Goal: Entertainment & Leisure: Browse casually

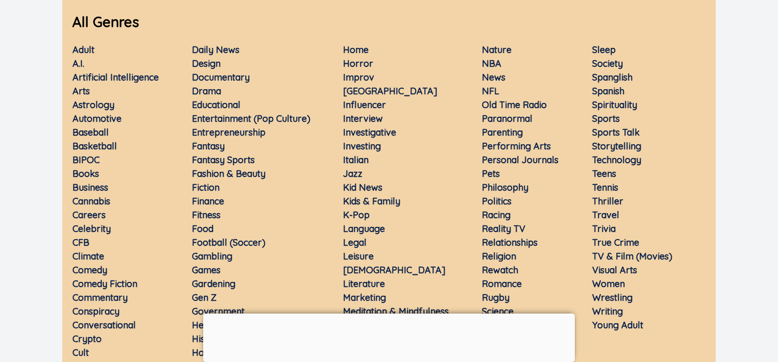
scroll to position [147, 0]
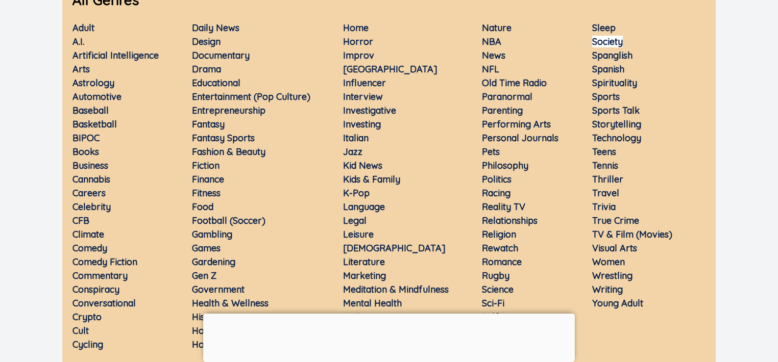
click at [619, 41] on link "Society" at bounding box center [607, 42] width 31 height 12
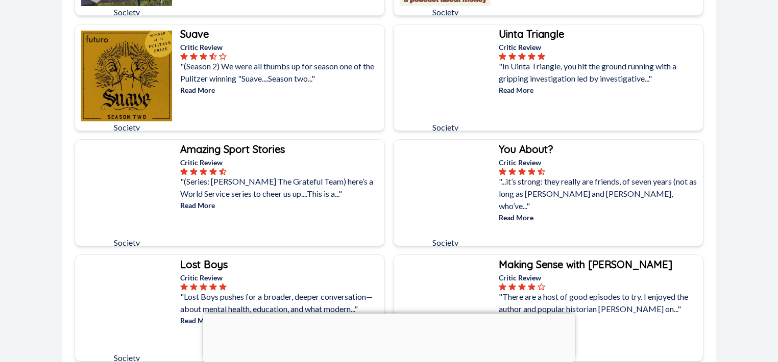
scroll to position [392, 0]
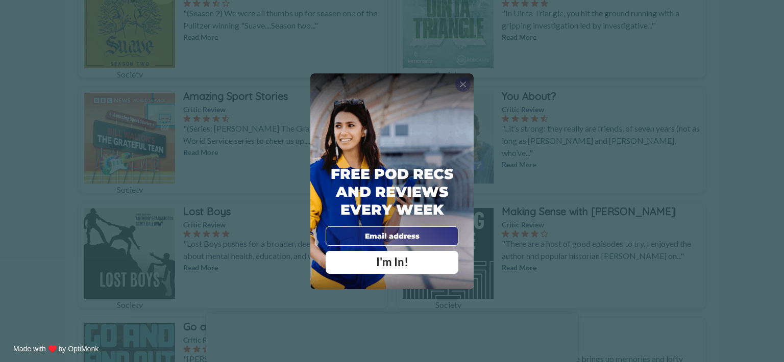
click at [469, 81] on div "X" at bounding box center [462, 84] width 15 height 15
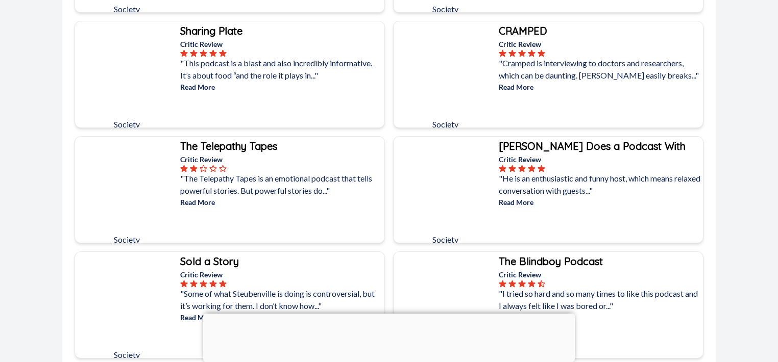
scroll to position [1960, 0]
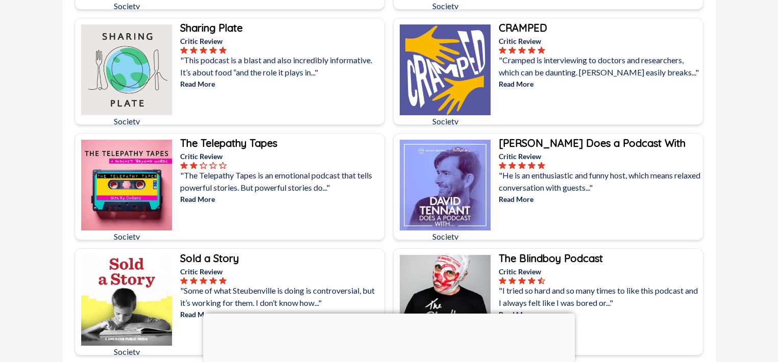
click at [569, 144] on b "[PERSON_NAME] Does a Podcast With" at bounding box center [592, 143] width 187 height 13
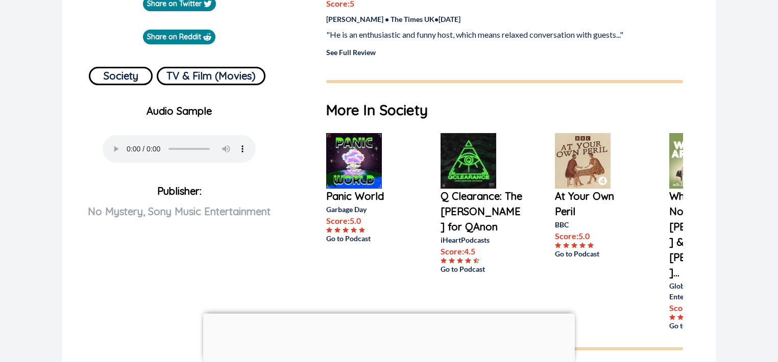
scroll to position [196, 0]
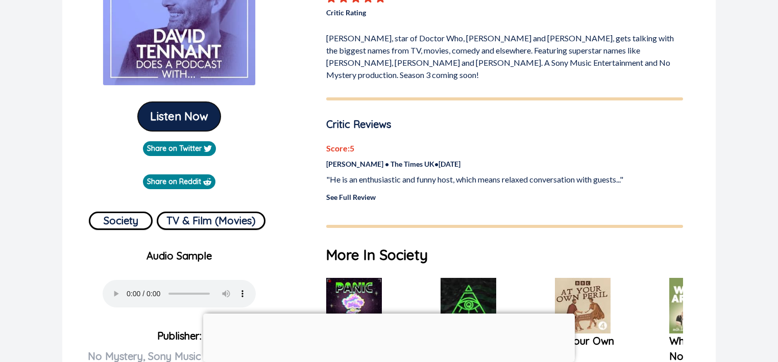
click at [175, 118] on button "Listen Now" at bounding box center [179, 116] width 83 height 29
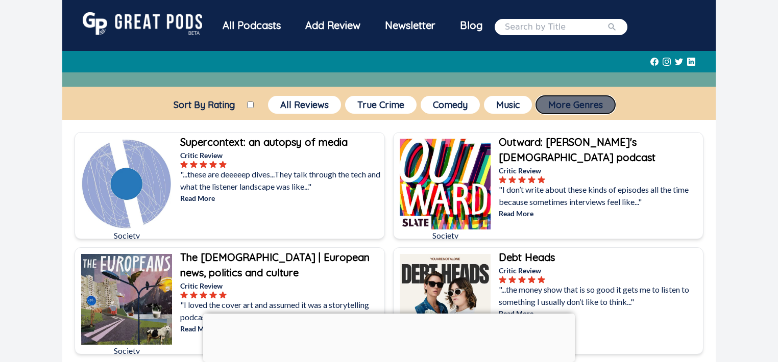
click at [581, 102] on button "More Genres" at bounding box center [575, 105] width 79 height 18
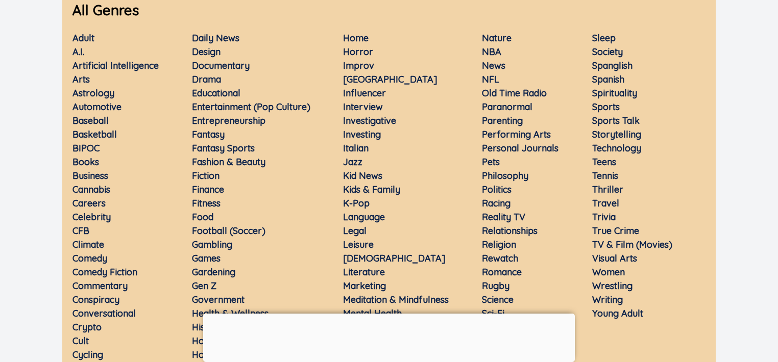
scroll to position [196, 0]
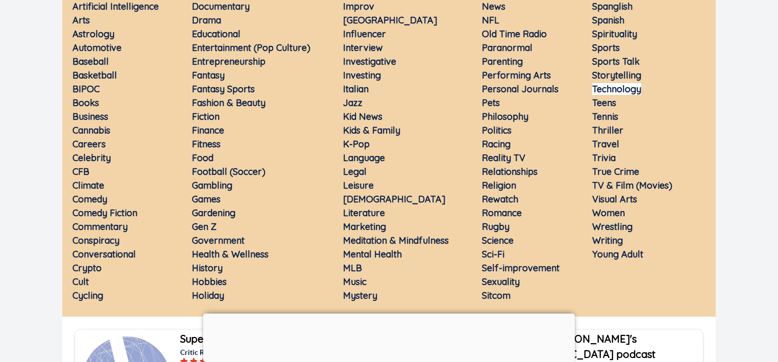
click at [621, 92] on link "Technology" at bounding box center [616, 89] width 49 height 12
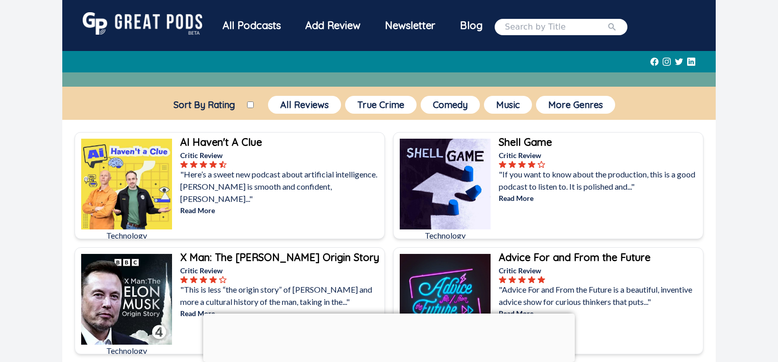
click at [247, 107] on input "Sort By Rating" at bounding box center [250, 105] width 7 height 7
checkbox input "true"
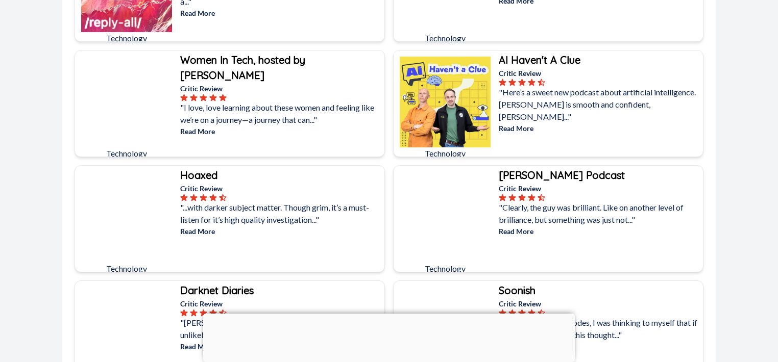
scroll to position [2205, 0]
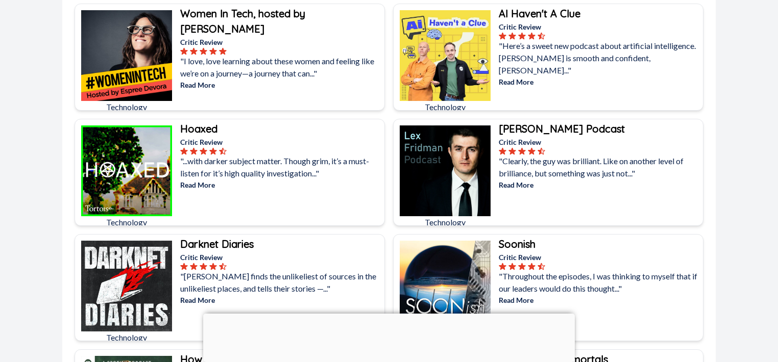
click at [541, 126] on b "[PERSON_NAME] Podcast" at bounding box center [562, 129] width 126 height 13
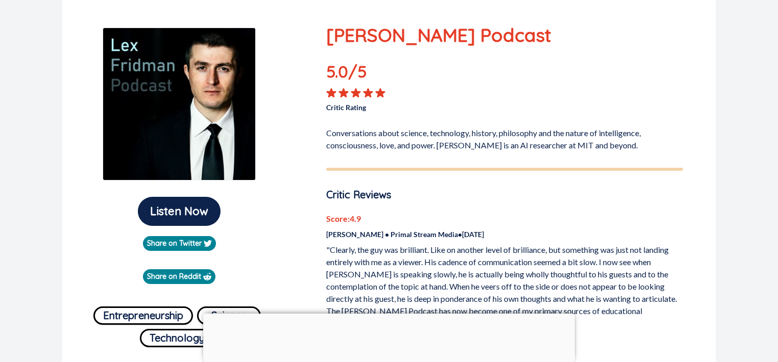
scroll to position [147, 0]
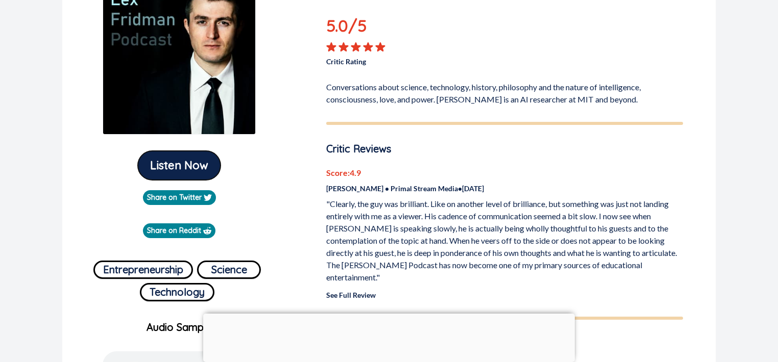
click at [189, 162] on button "Listen Now" at bounding box center [179, 165] width 83 height 29
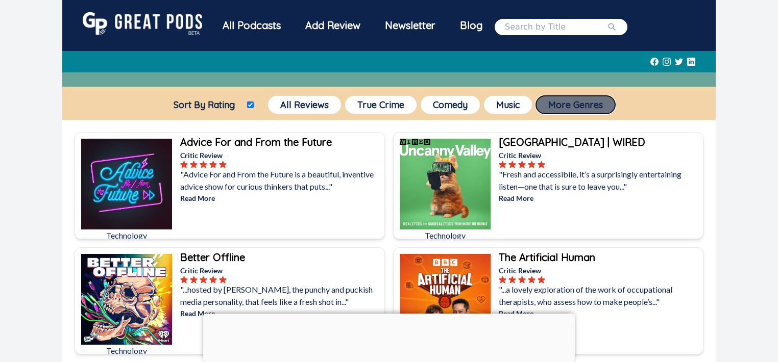
click at [573, 109] on button "More Genres" at bounding box center [575, 105] width 79 height 18
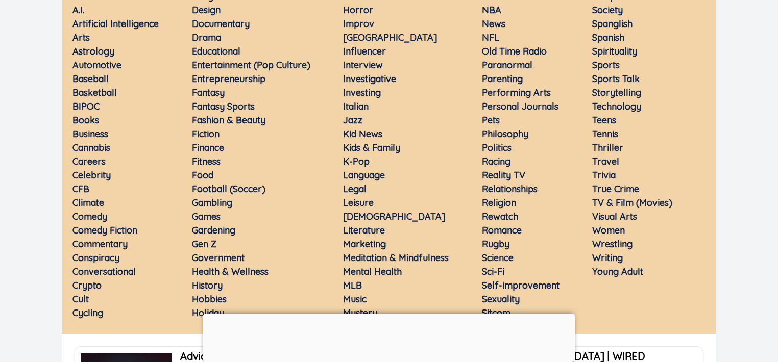
scroll to position [196, 0]
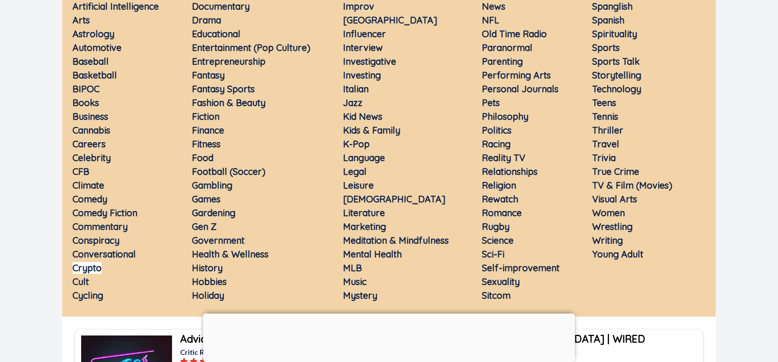
click at [92, 271] on link "Crypto" at bounding box center [86, 268] width 29 height 12
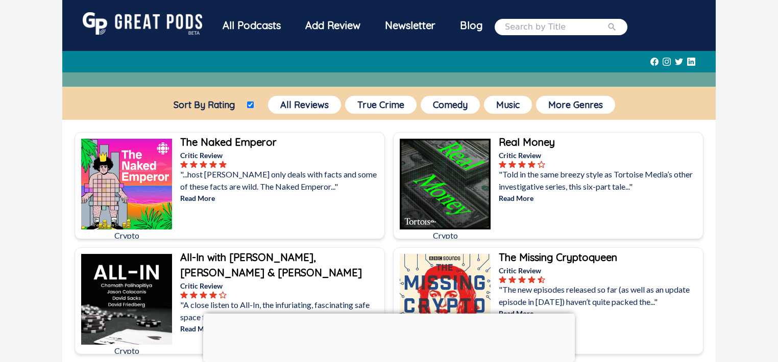
click at [203, 197] on p "Read More" at bounding box center [281, 198] width 202 height 11
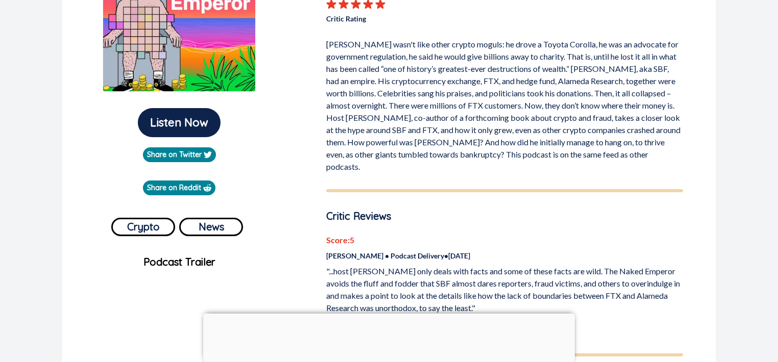
scroll to position [196, 0]
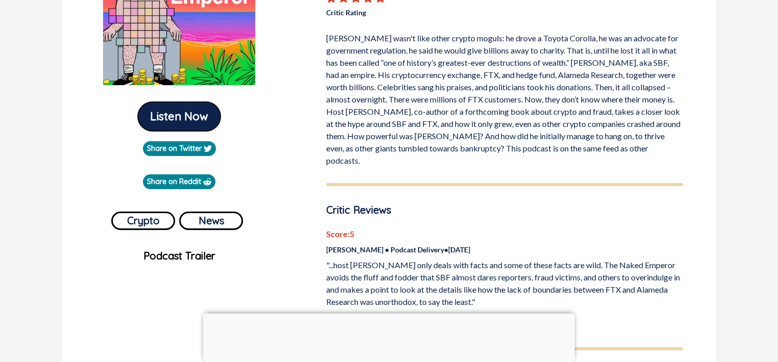
click at [192, 119] on button "Listen Now" at bounding box center [179, 116] width 83 height 29
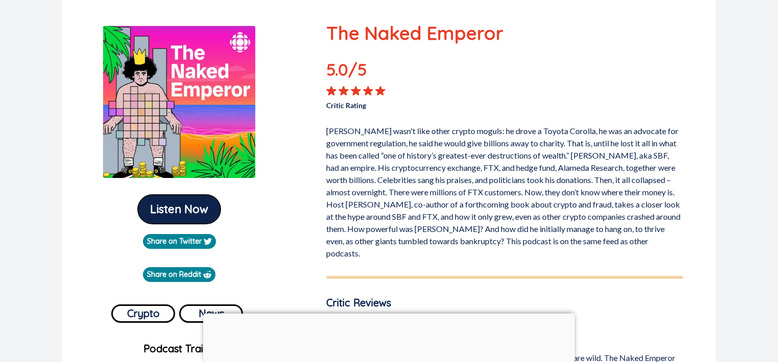
scroll to position [98, 0]
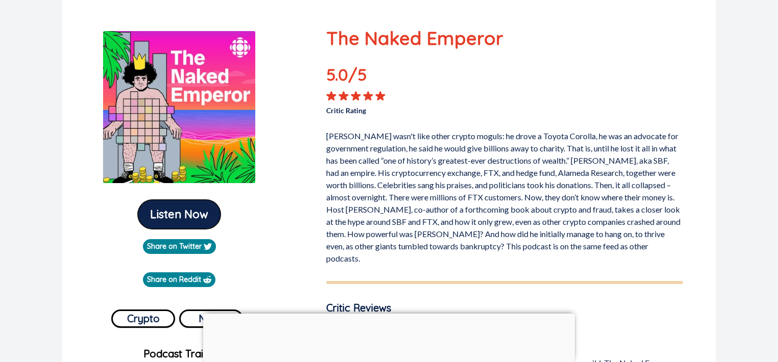
click at [178, 212] on button "Listen Now" at bounding box center [179, 214] width 83 height 29
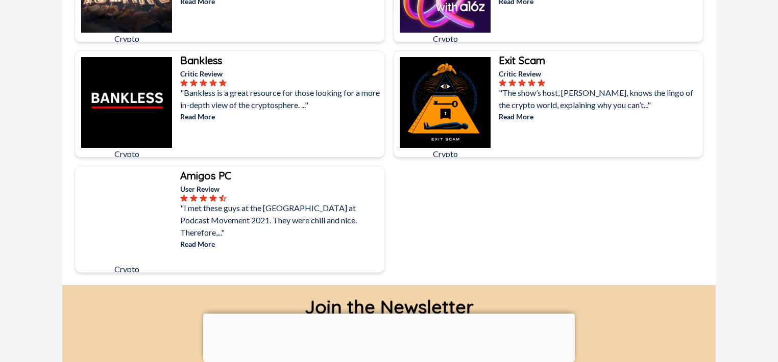
scroll to position [441, 0]
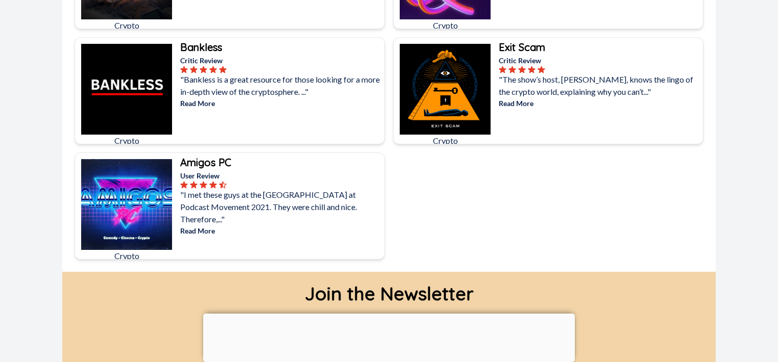
click at [196, 49] on b "Bankless" at bounding box center [201, 47] width 42 height 13
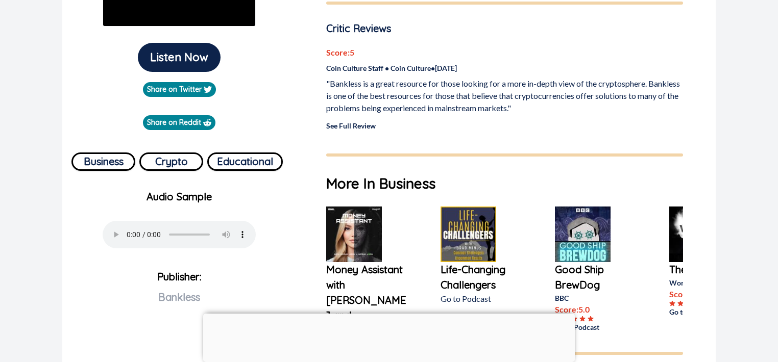
scroll to position [196, 0]
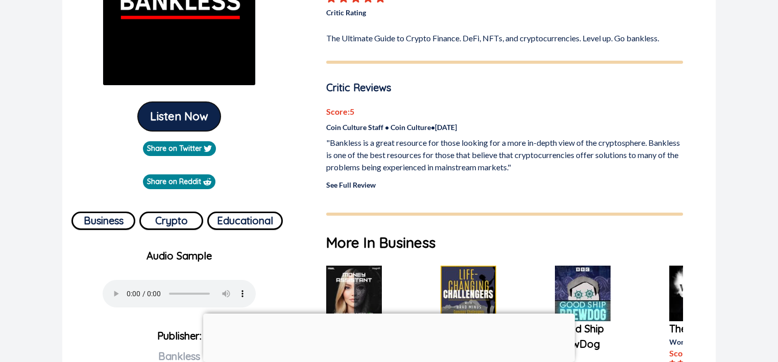
click at [198, 120] on button "Listen Now" at bounding box center [179, 116] width 83 height 29
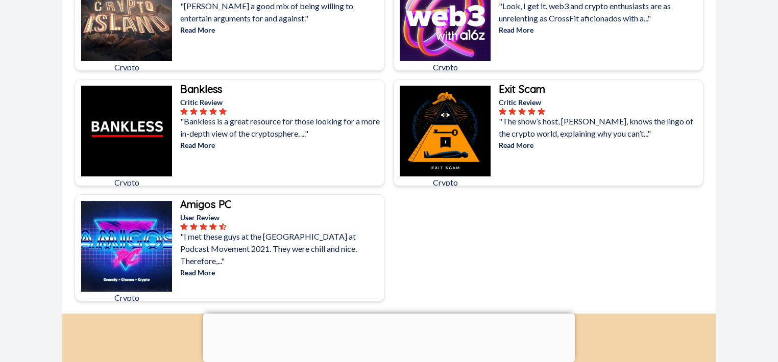
scroll to position [539, 0]
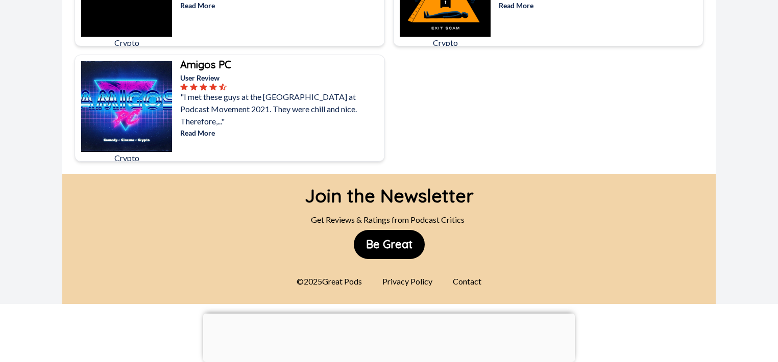
click at [223, 60] on b "Amigos PC" at bounding box center [205, 64] width 51 height 13
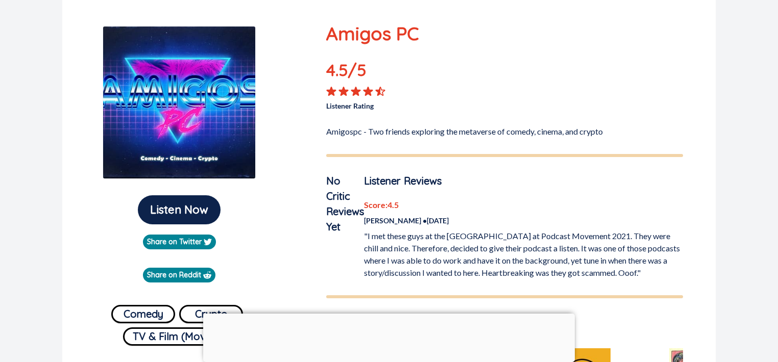
scroll to position [98, 0]
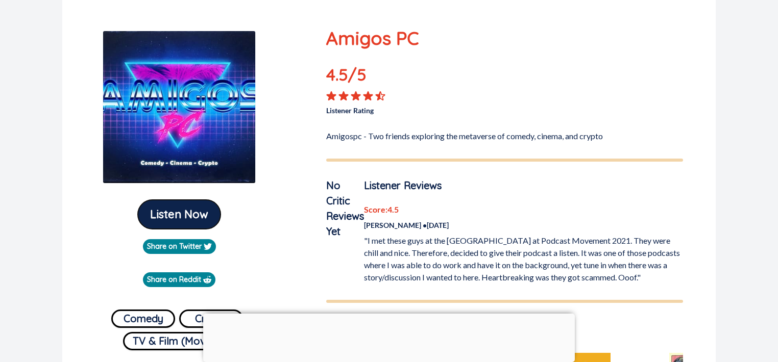
click at [189, 222] on button "Listen Now" at bounding box center [179, 214] width 83 height 29
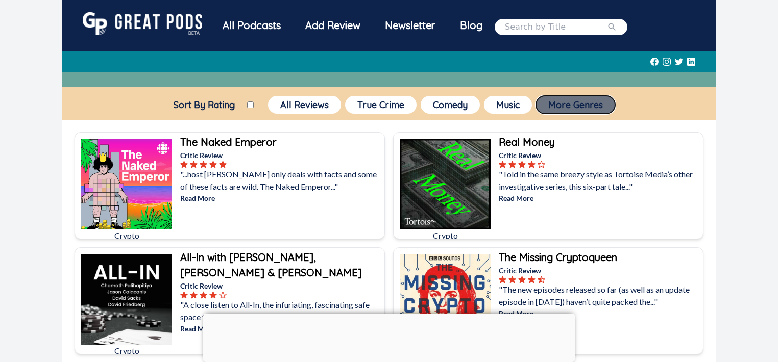
click at [596, 103] on button "More Genres" at bounding box center [575, 105] width 79 height 18
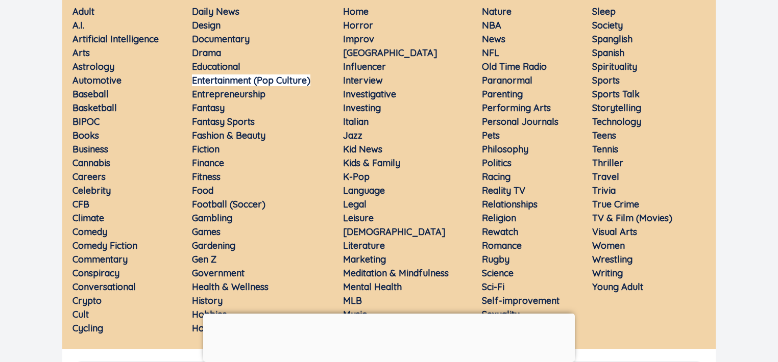
scroll to position [147, 0]
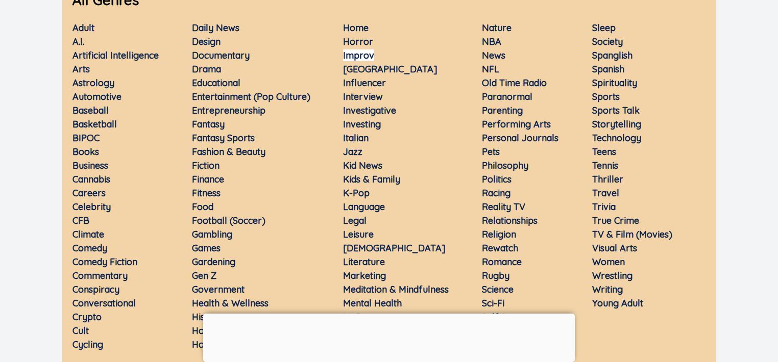
click at [362, 55] on link "Improv" at bounding box center [358, 56] width 31 height 12
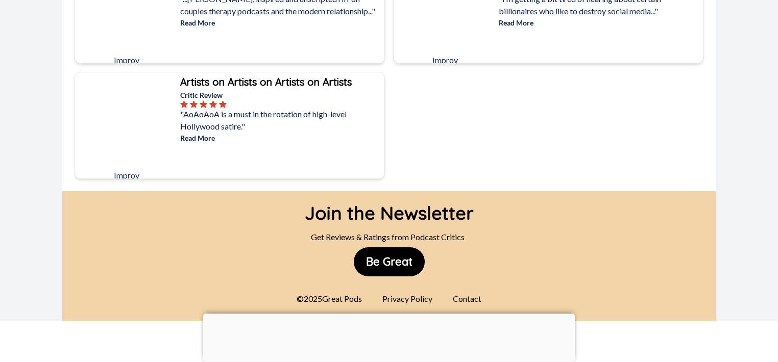
scroll to position [343, 0]
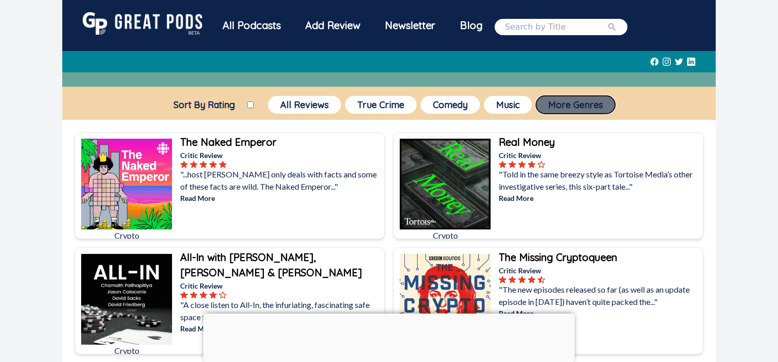
click at [582, 107] on button "More Genres" at bounding box center [575, 105] width 79 height 18
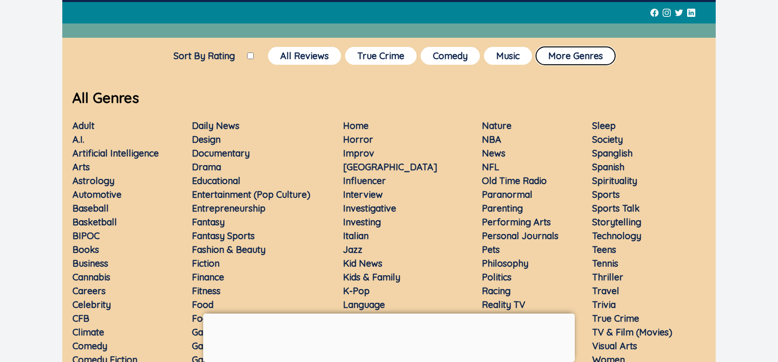
scroll to position [98, 0]
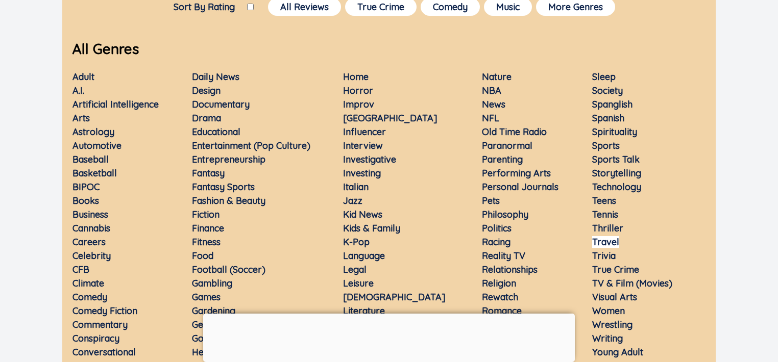
click at [604, 241] on link "Travel" at bounding box center [605, 242] width 27 height 12
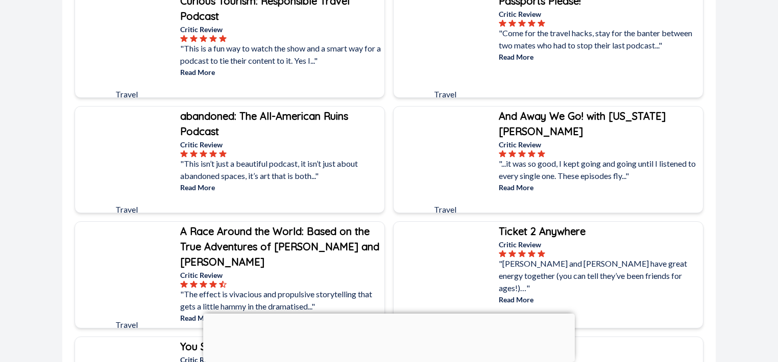
scroll to position [196, 0]
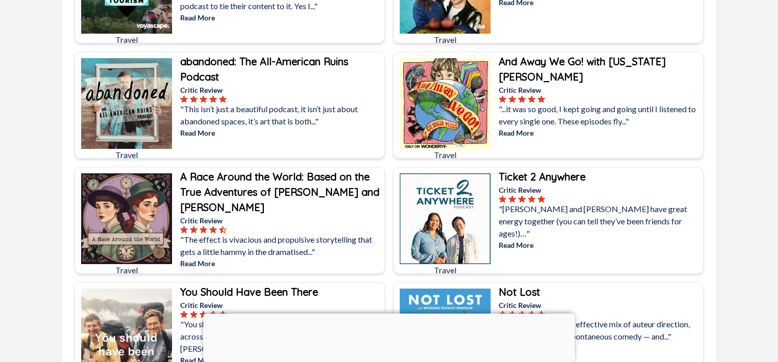
click at [253, 60] on b "abandoned: The All-American Ruins Podcast" at bounding box center [264, 69] width 168 height 28
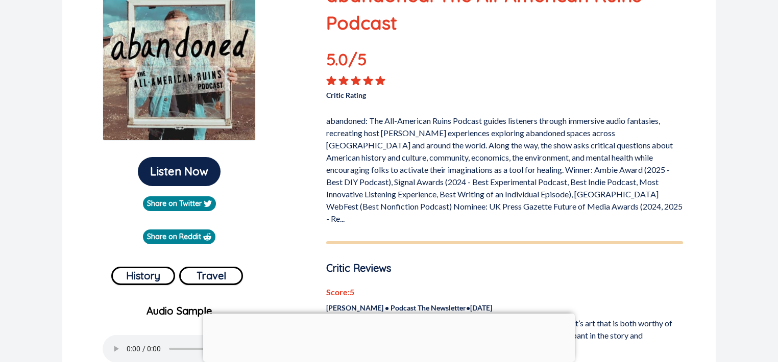
scroll to position [147, 0]
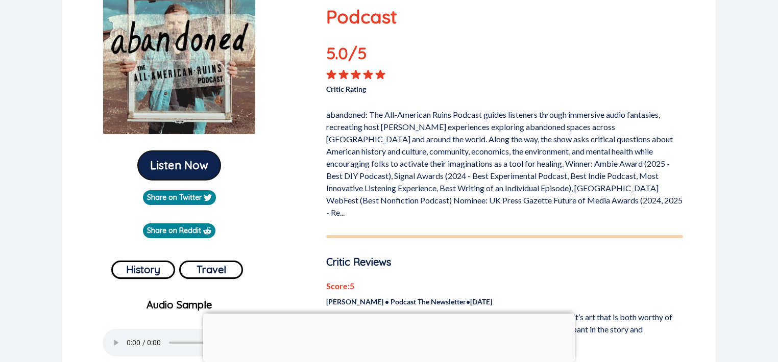
click at [189, 161] on button "Listen Now" at bounding box center [179, 165] width 83 height 29
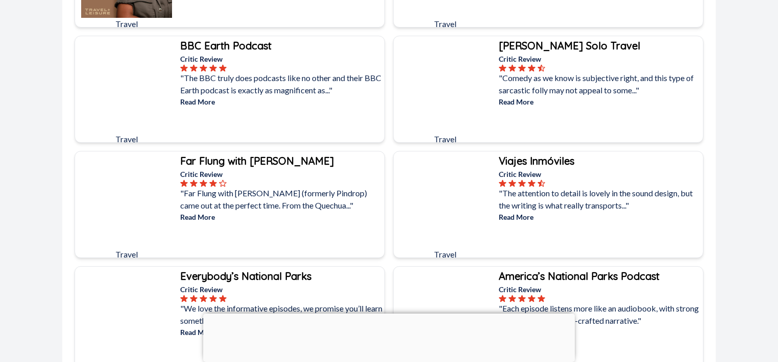
scroll to position [1274, 0]
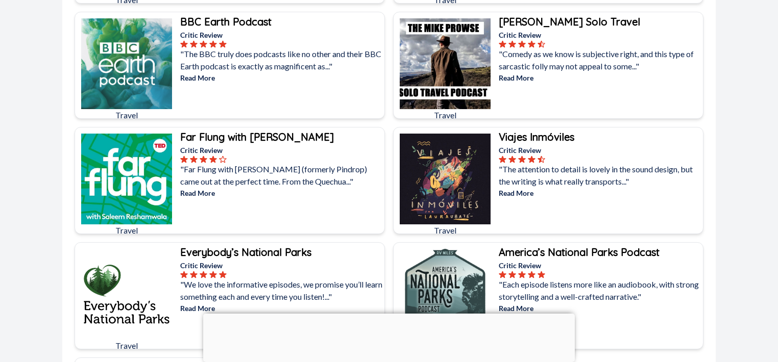
click at [546, 20] on b "[PERSON_NAME] Solo Travel" at bounding box center [569, 21] width 141 height 13
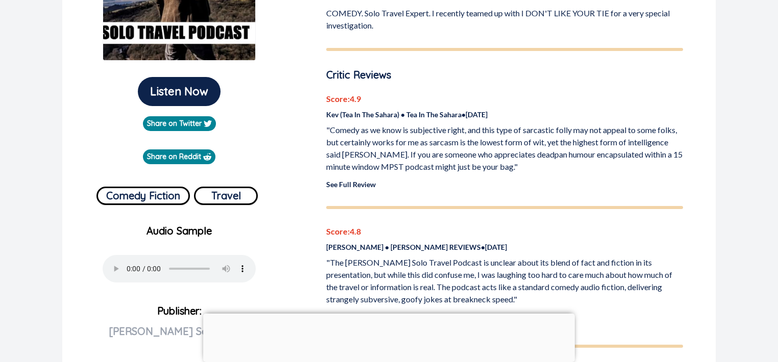
scroll to position [245, 0]
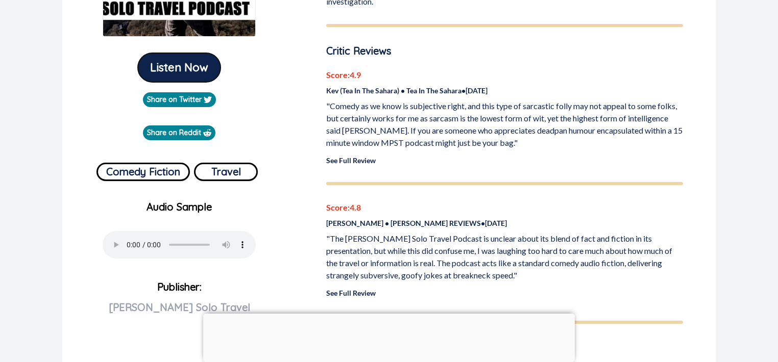
click at [187, 71] on button "Listen Now" at bounding box center [179, 67] width 83 height 29
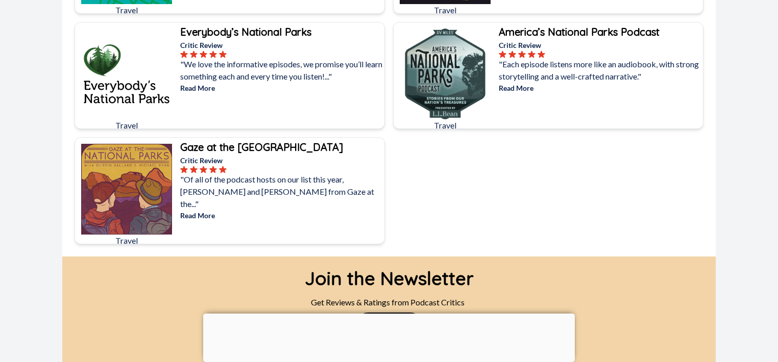
scroll to position [1588, 0]
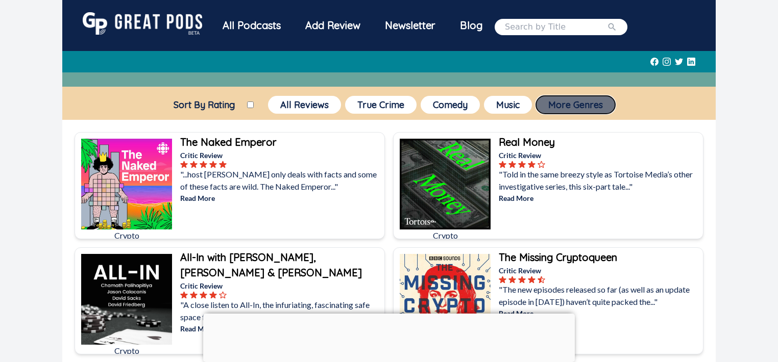
click at [578, 111] on button "More Genres" at bounding box center [575, 105] width 79 height 18
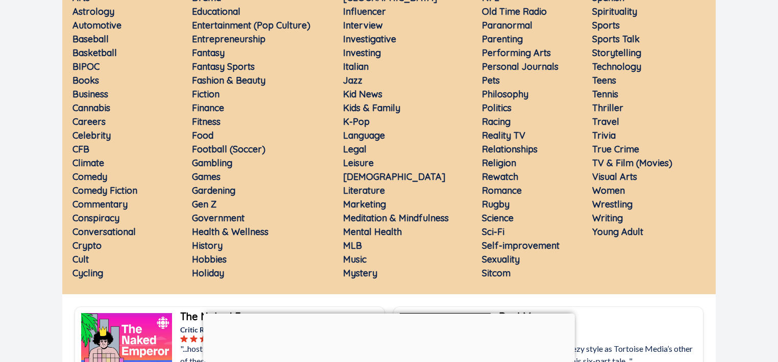
scroll to position [196, 0]
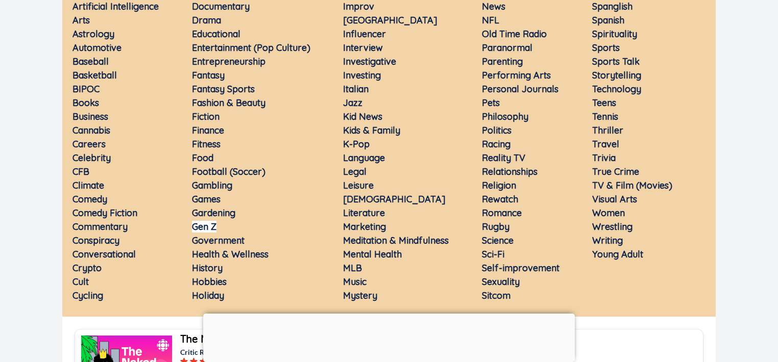
click at [204, 227] on link "Gen Z" at bounding box center [204, 227] width 25 height 12
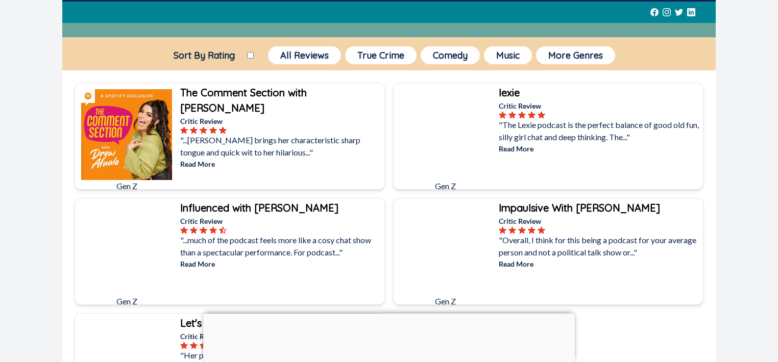
scroll to position [49, 0]
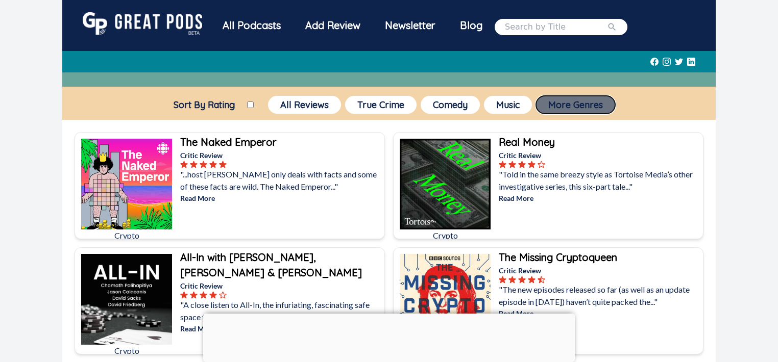
click at [560, 104] on button "More Genres" at bounding box center [575, 105] width 79 height 18
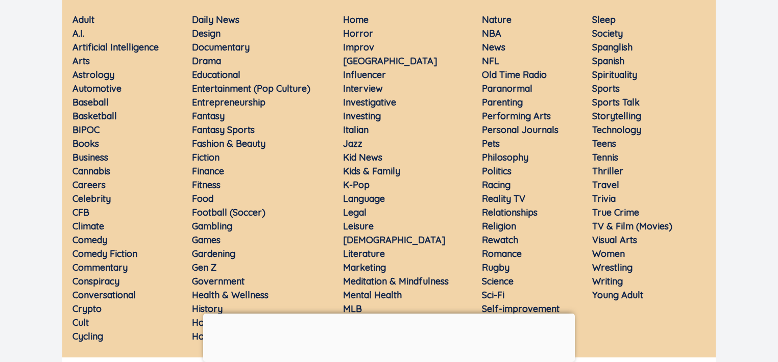
scroll to position [98, 0]
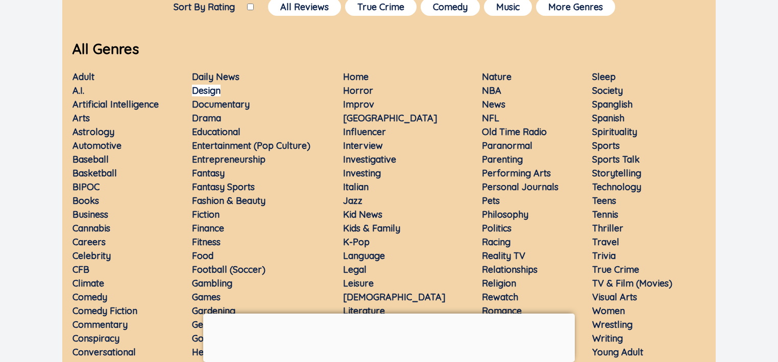
click at [209, 91] on link "Design" at bounding box center [206, 91] width 29 height 12
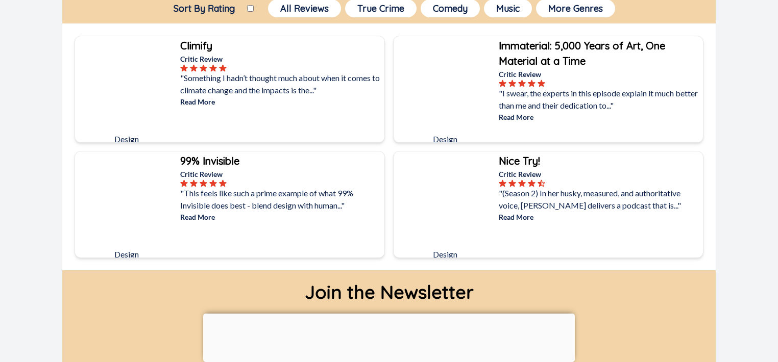
scroll to position [98, 0]
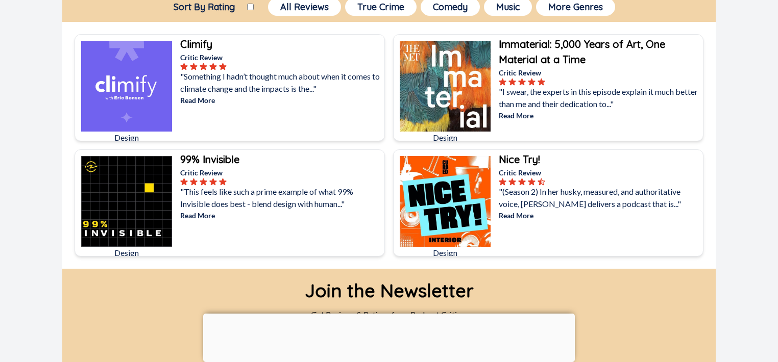
click at [547, 51] on div "Immaterial: 5,000 Years of Art, One Material at a Time" at bounding box center [600, 52] width 202 height 31
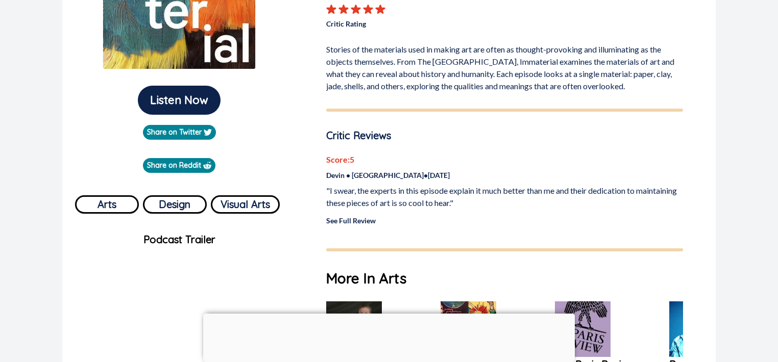
scroll to position [196, 0]
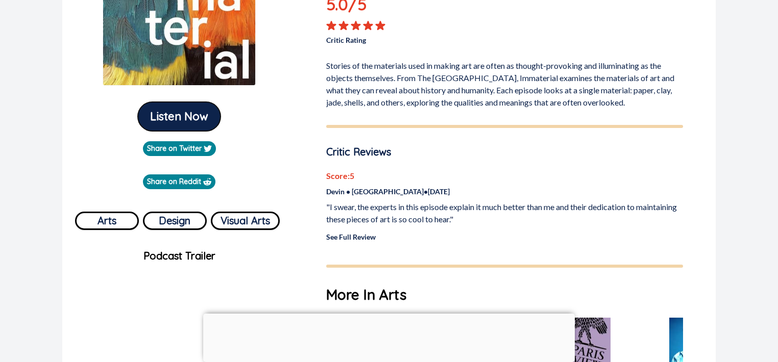
click at [198, 117] on button "Listen Now" at bounding box center [179, 116] width 83 height 29
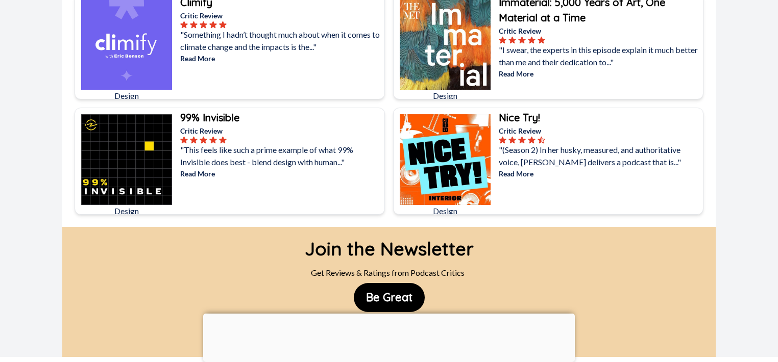
scroll to position [147, 0]
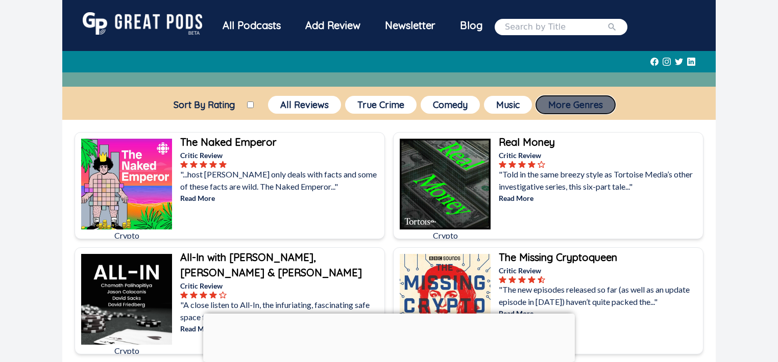
click at [569, 108] on button "More Genres" at bounding box center [575, 105] width 79 height 18
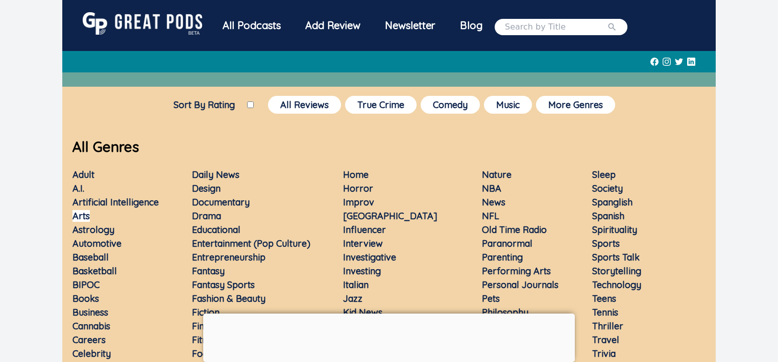
click at [86, 214] on link "Arts" at bounding box center [80, 216] width 17 height 12
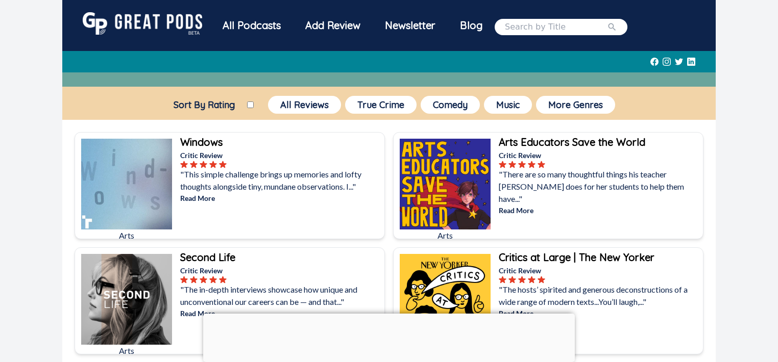
click at [249, 103] on input "Sort By Rating" at bounding box center [250, 105] width 7 height 7
click at [599, 104] on button "More Genres" at bounding box center [575, 105] width 79 height 18
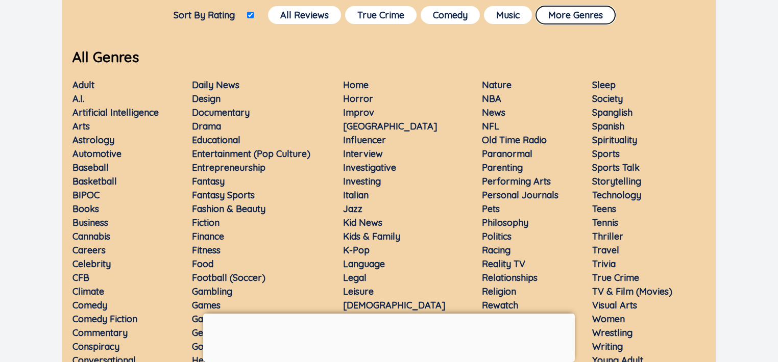
scroll to position [147, 0]
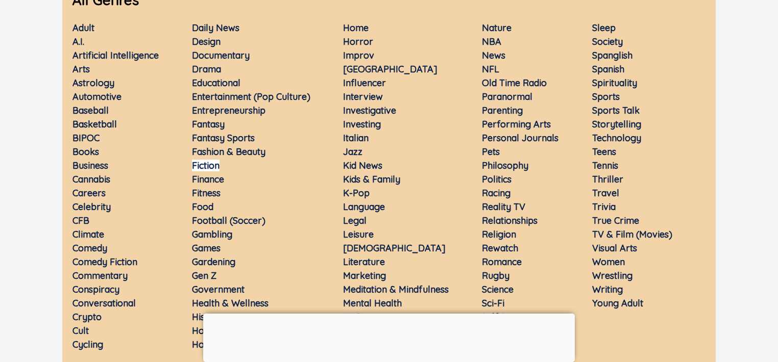
click at [217, 160] on link "Fiction" at bounding box center [206, 166] width 28 height 12
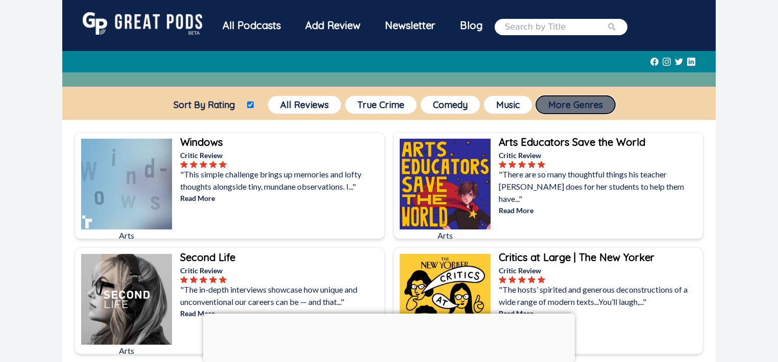
click at [586, 106] on button "More Genres" at bounding box center [575, 105] width 79 height 18
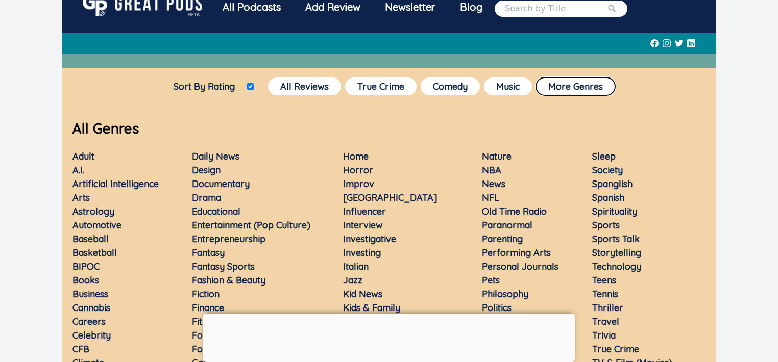
scroll to position [49, 0]
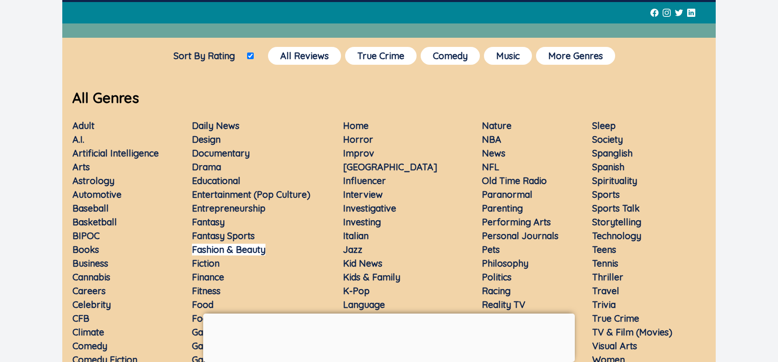
click at [233, 249] on link "Fashion & Beauty" at bounding box center [229, 250] width 74 height 12
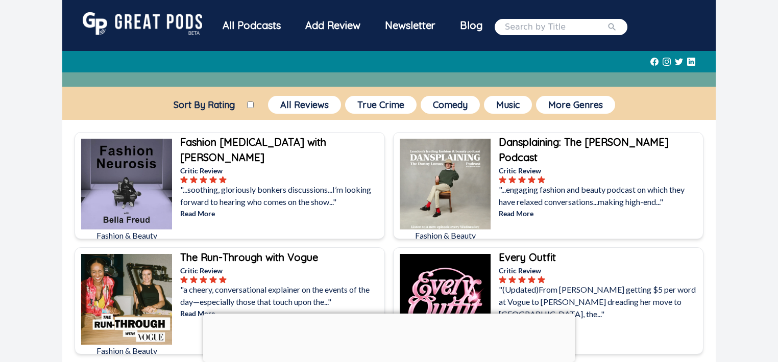
click at [251, 104] on input "Sort By Rating" at bounding box center [250, 105] width 7 height 7
click at [573, 104] on button "More Genres" at bounding box center [575, 105] width 79 height 18
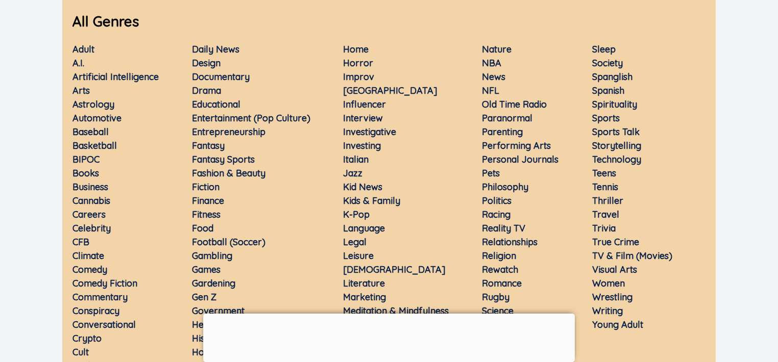
scroll to position [147, 0]
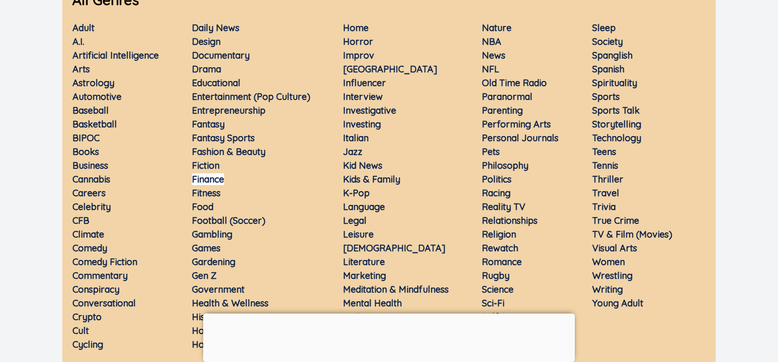
click at [215, 181] on link "Finance" at bounding box center [208, 180] width 32 height 12
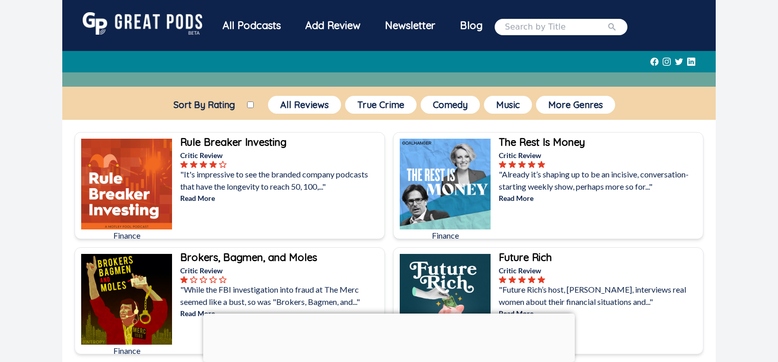
click at [249, 102] on input "Sort By Rating" at bounding box center [250, 105] width 7 height 7
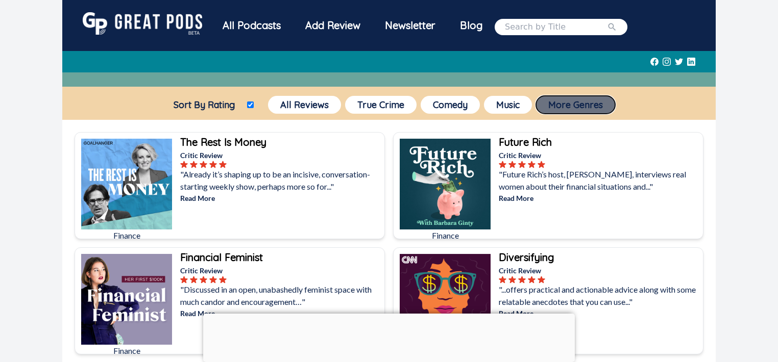
click at [572, 108] on button "More Genres" at bounding box center [575, 105] width 79 height 18
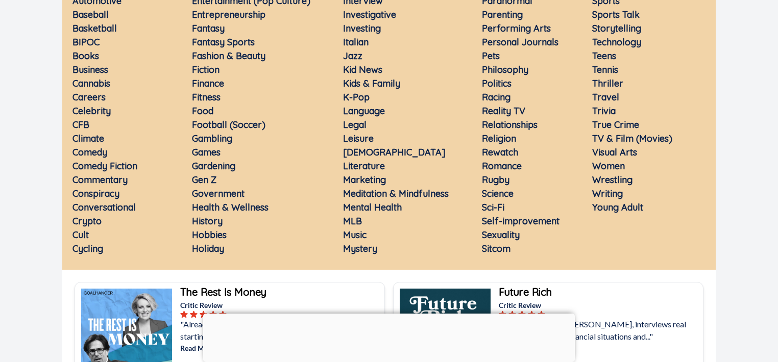
scroll to position [245, 0]
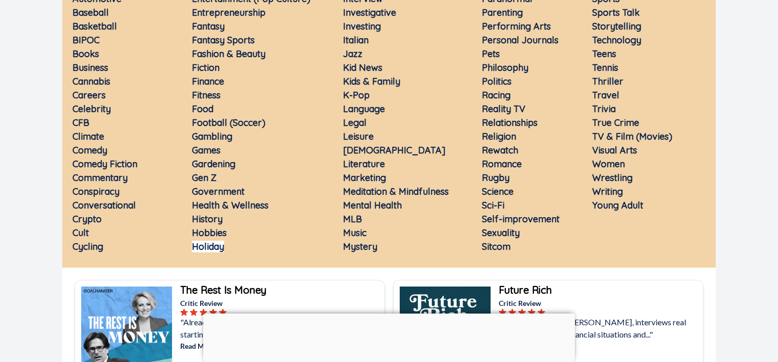
click at [204, 247] on link "Holiday" at bounding box center [208, 247] width 32 height 12
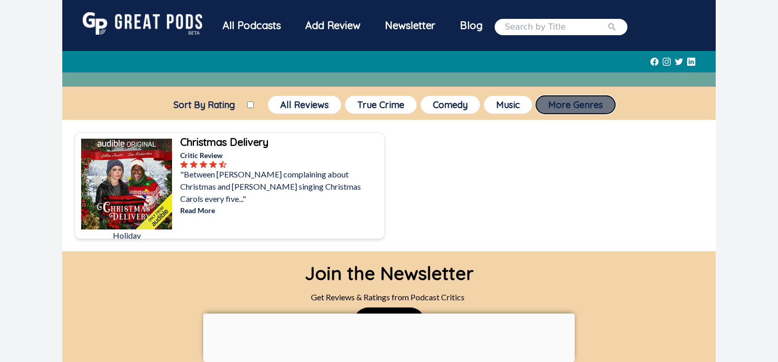
click at [590, 107] on button "More Genres" at bounding box center [575, 105] width 79 height 18
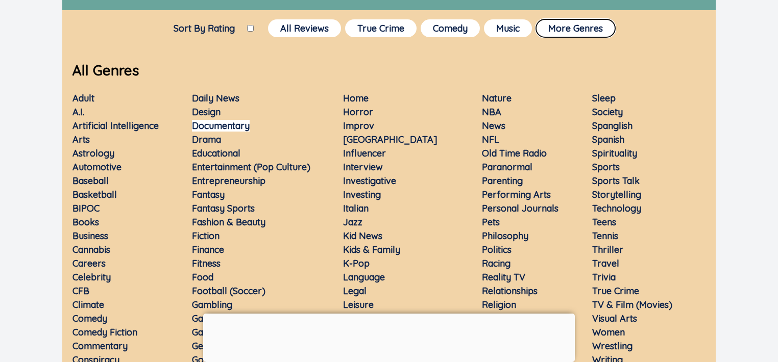
scroll to position [245, 0]
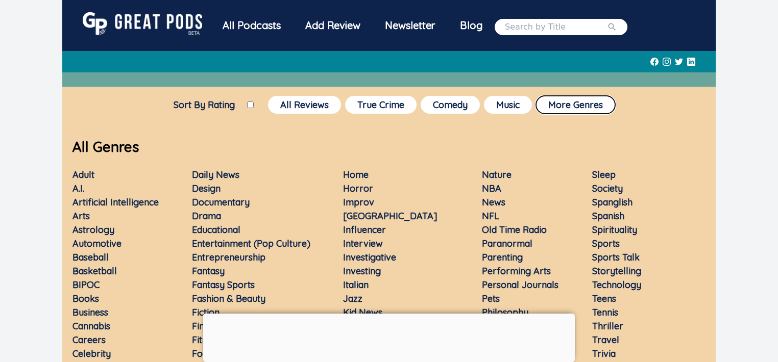
checkbox input "false"
